Goal: Browse casually: Explore the website without a specific task or goal

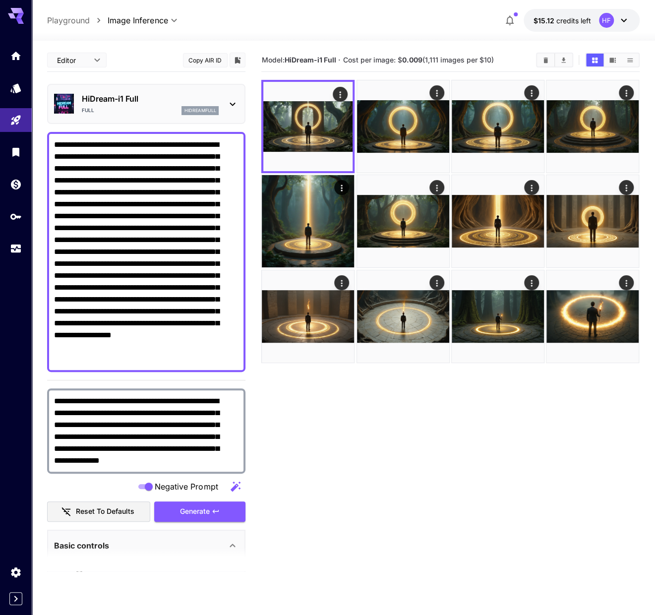
scroll to position [211, 0]
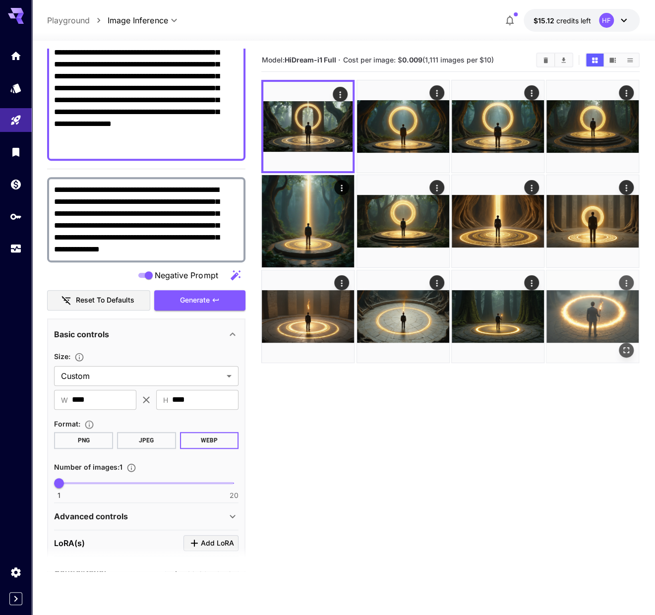
click at [594, 311] on img at bounding box center [592, 316] width 92 height 92
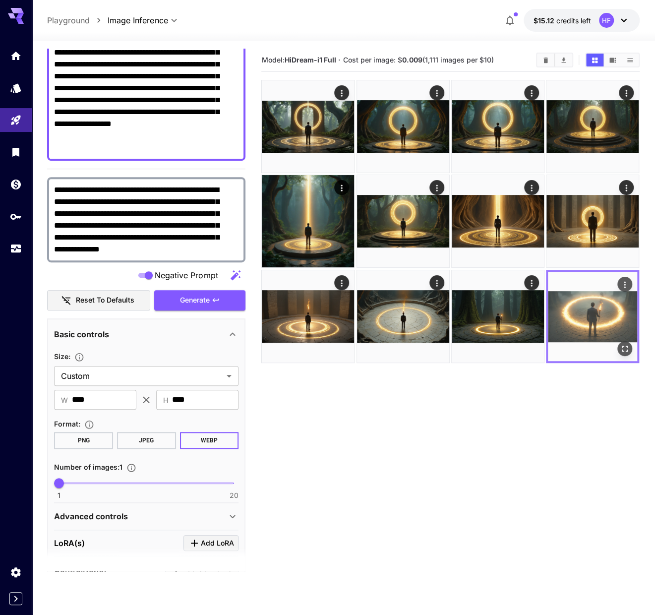
click at [622, 348] on icon "Open in fullscreen" at bounding box center [625, 349] width 10 height 10
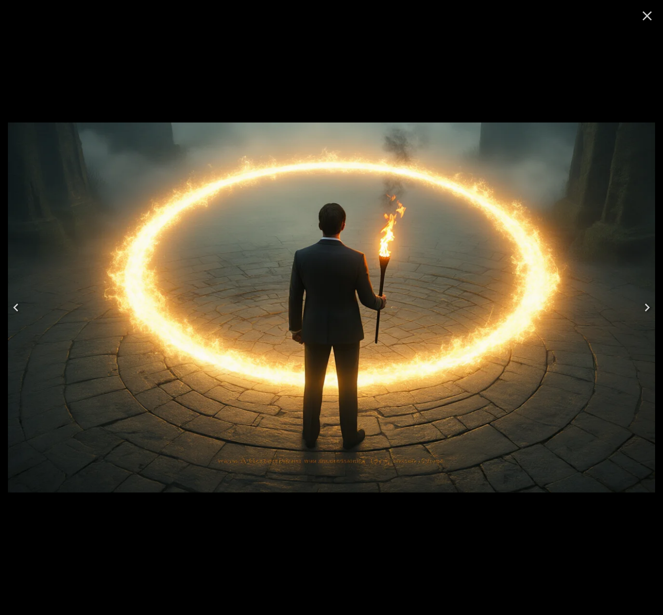
click at [17, 304] on icon "Previous" at bounding box center [15, 307] width 5 height 8
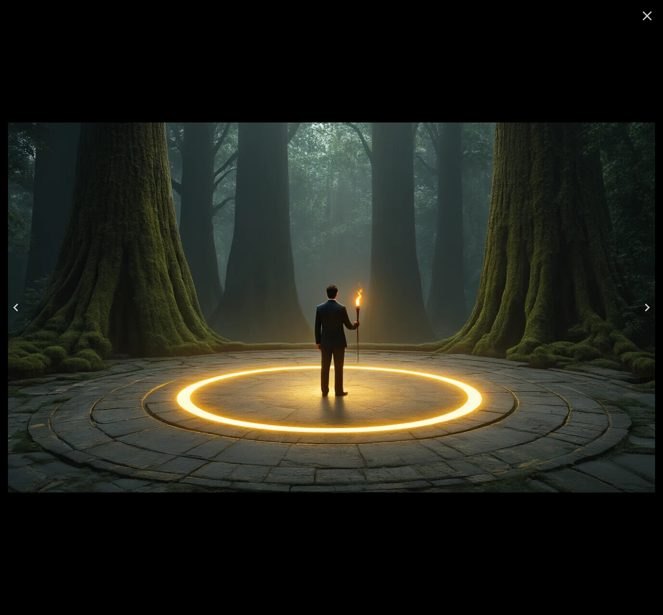
click at [17, 304] on icon "Previous" at bounding box center [15, 307] width 5 height 8
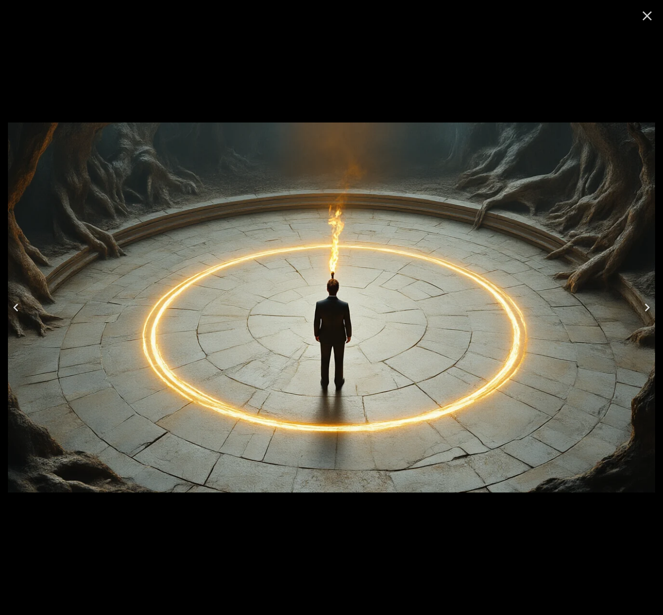
click at [17, 304] on icon "Previous" at bounding box center [15, 307] width 5 height 8
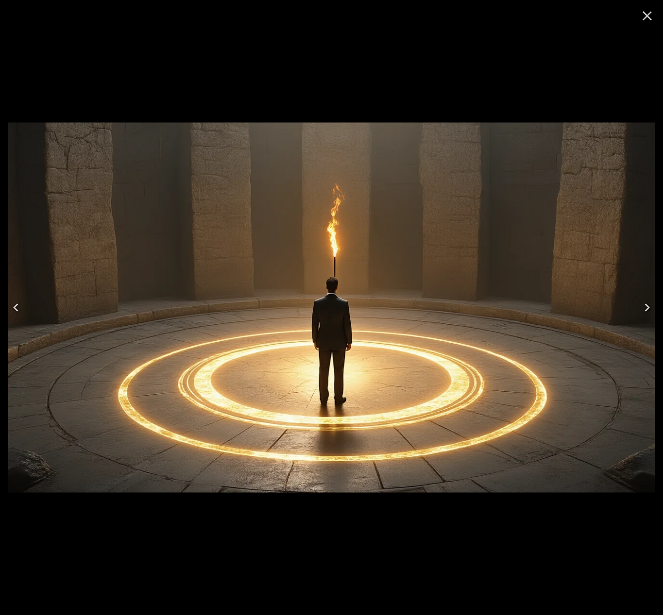
click at [17, 304] on icon "Previous" at bounding box center [15, 307] width 5 height 8
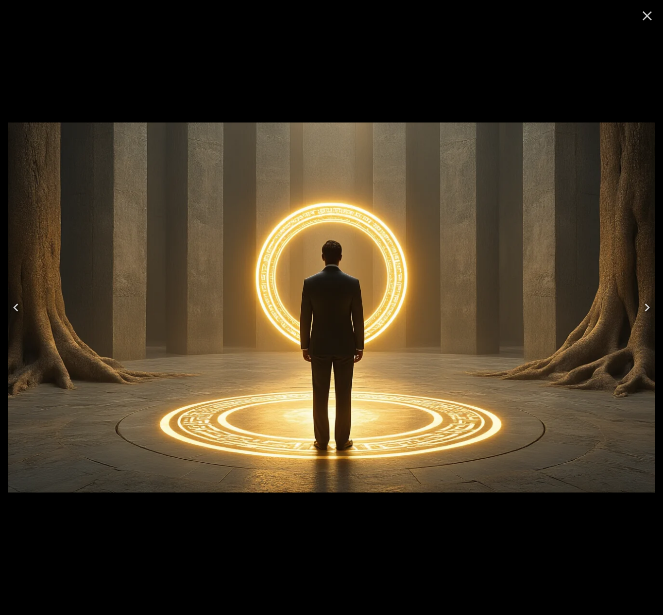
click at [17, 304] on icon "Previous" at bounding box center [15, 307] width 5 height 8
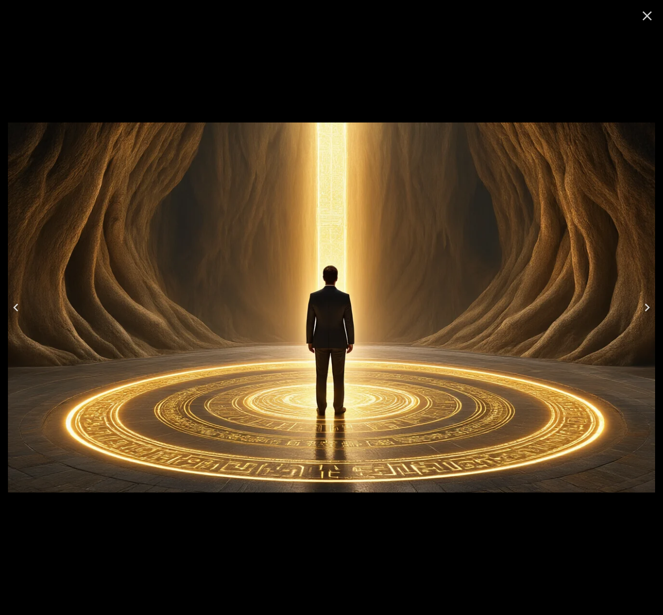
click at [17, 304] on icon "Previous" at bounding box center [15, 307] width 5 height 8
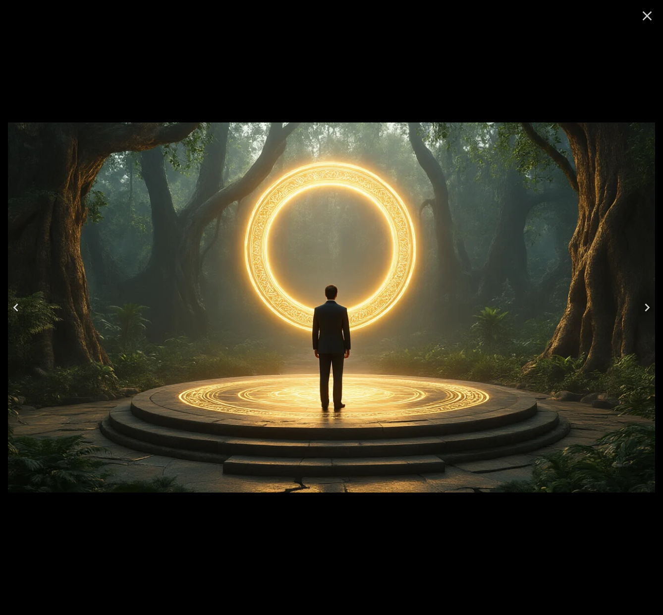
click at [17, 304] on icon "Previous" at bounding box center [15, 307] width 5 height 8
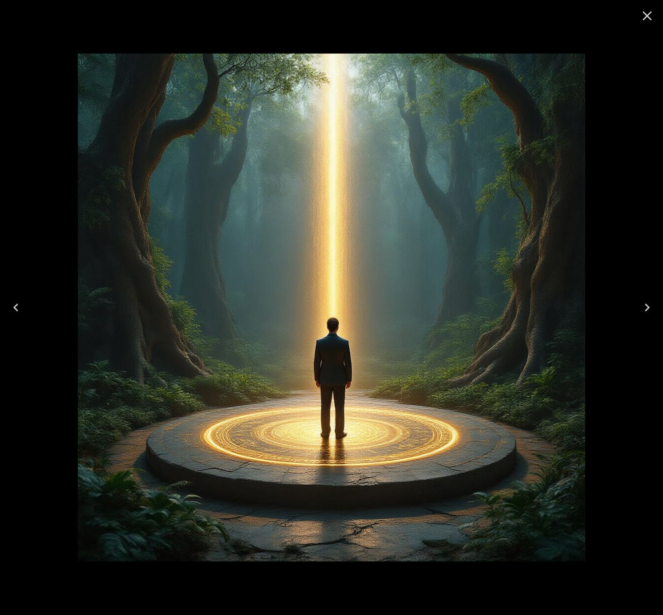
click at [17, 304] on icon "Previous" at bounding box center [15, 307] width 5 height 8
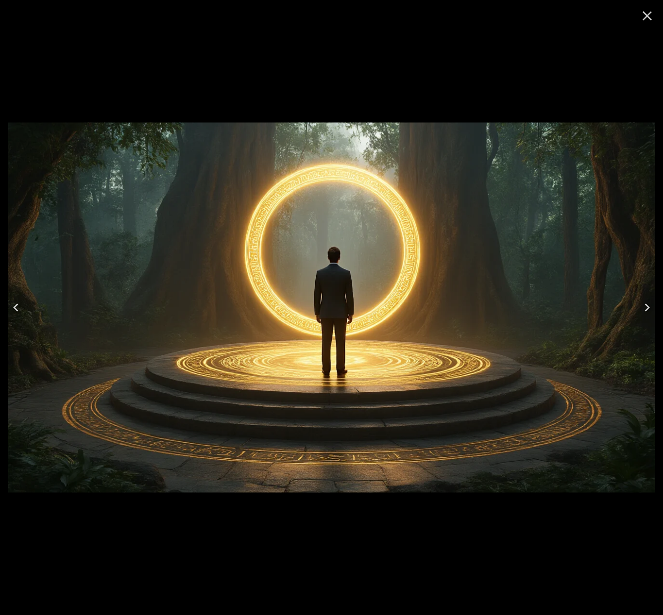
click at [17, 304] on icon "Previous" at bounding box center [15, 307] width 5 height 8
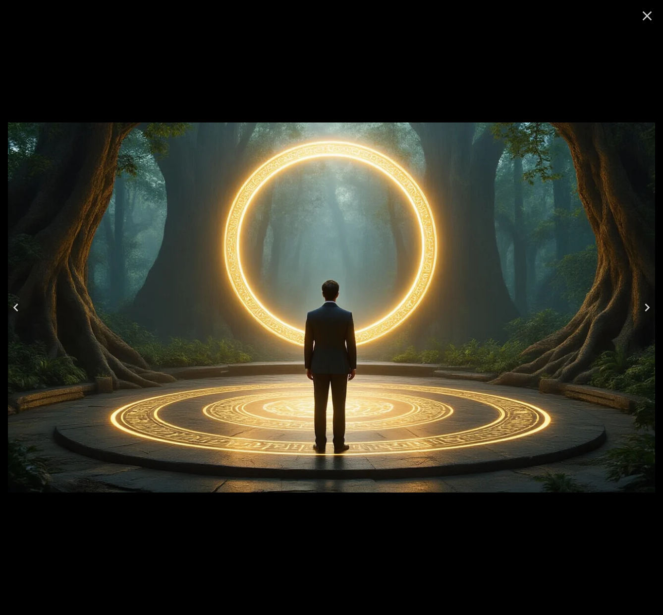
click at [17, 304] on icon "Previous" at bounding box center [15, 307] width 5 height 8
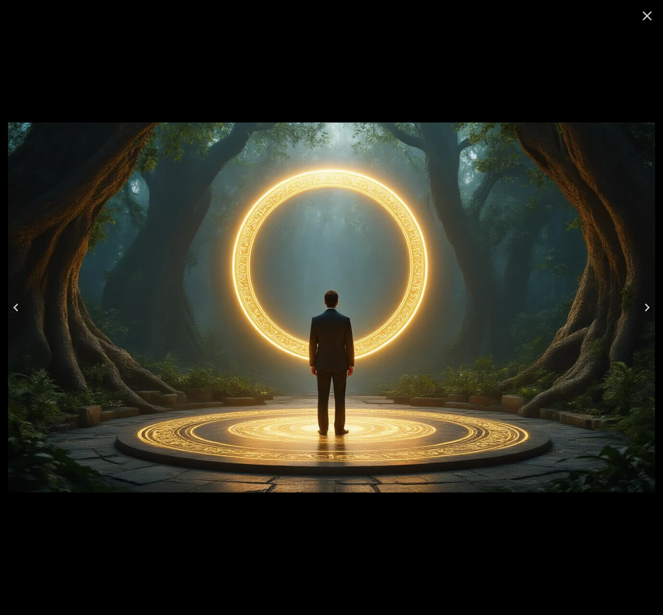
click at [651, 310] on icon "Next" at bounding box center [647, 307] width 16 height 16
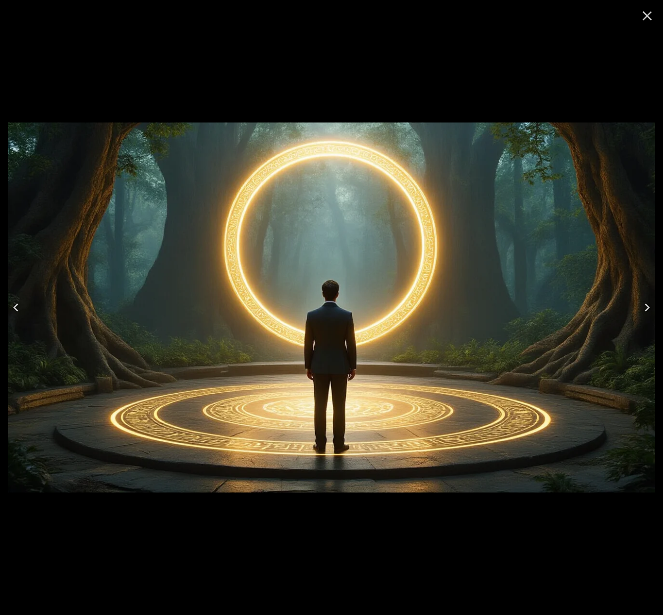
click at [18, 310] on icon "Previous" at bounding box center [16, 307] width 16 height 16
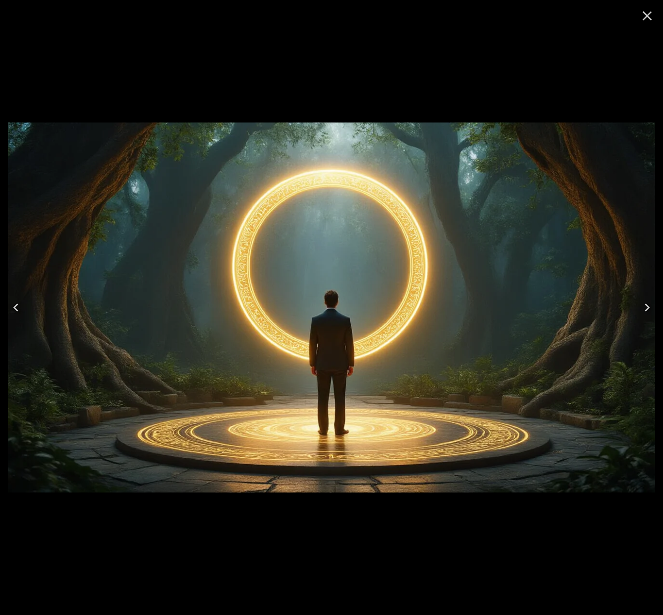
click at [18, 310] on icon "Previous" at bounding box center [16, 307] width 16 height 16
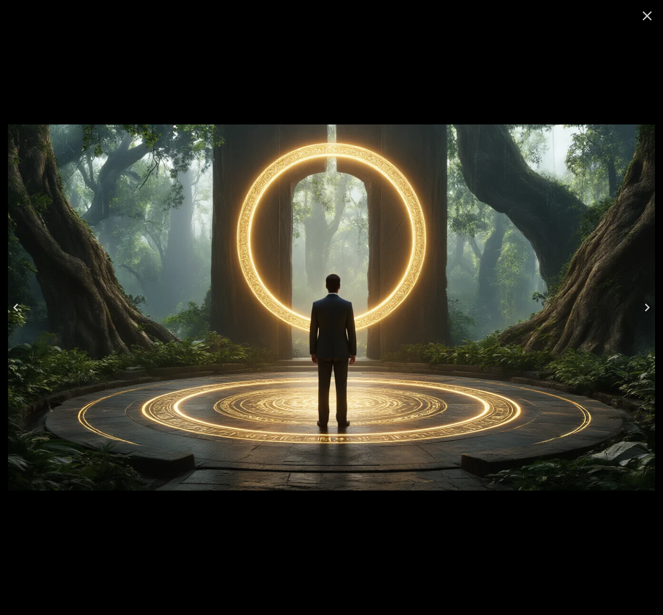
click at [18, 310] on icon "Previous" at bounding box center [16, 307] width 16 height 16
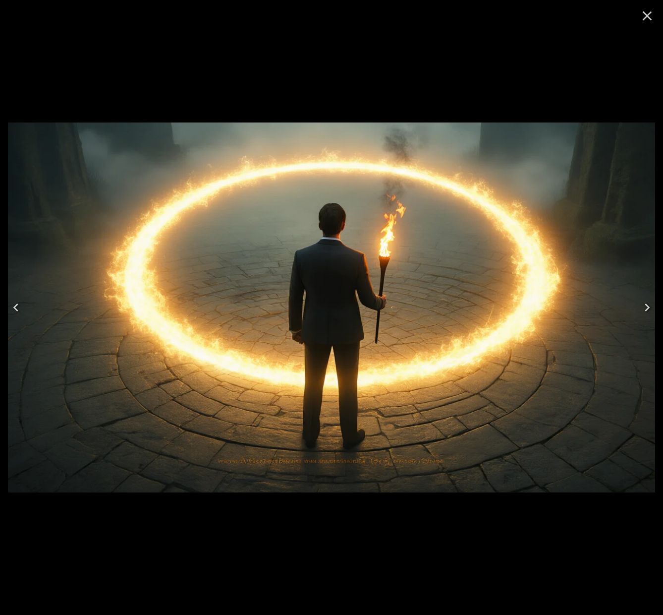
click at [647, 308] on icon "Next" at bounding box center [647, 307] width 5 height 8
